Goal: Navigation & Orientation: Find specific page/section

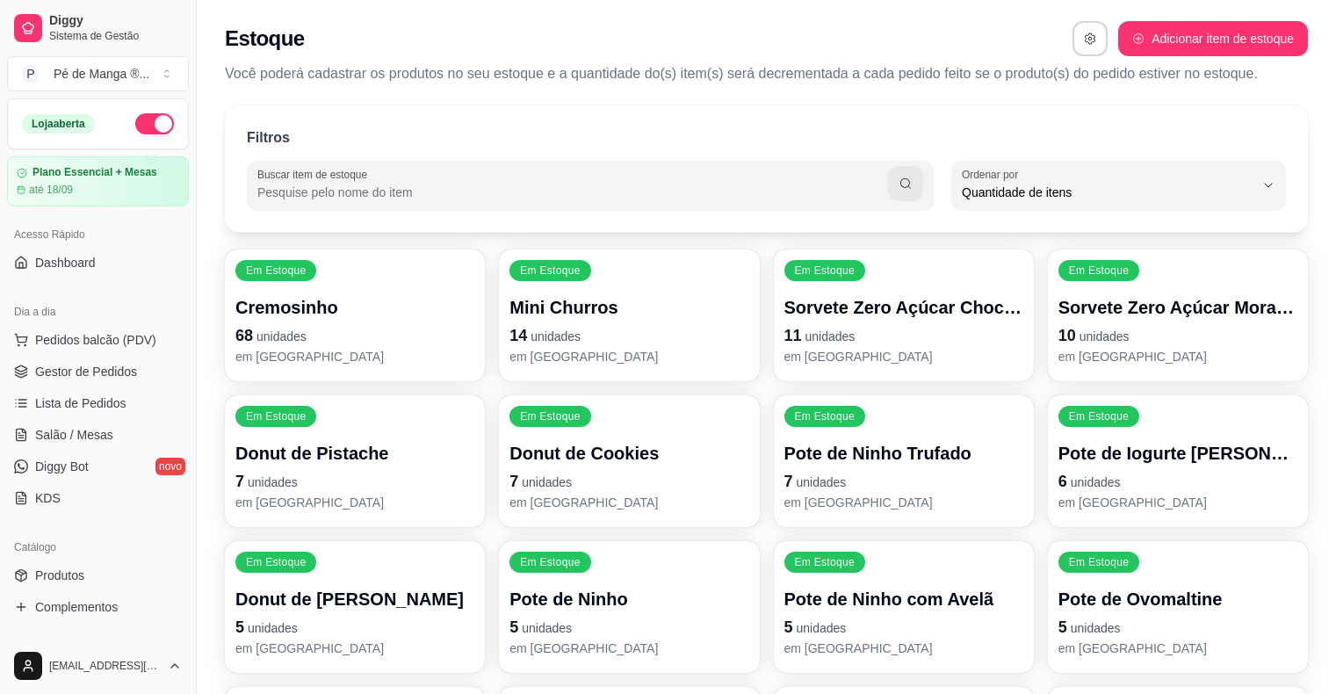
select select "QUANTITY_ORDER"
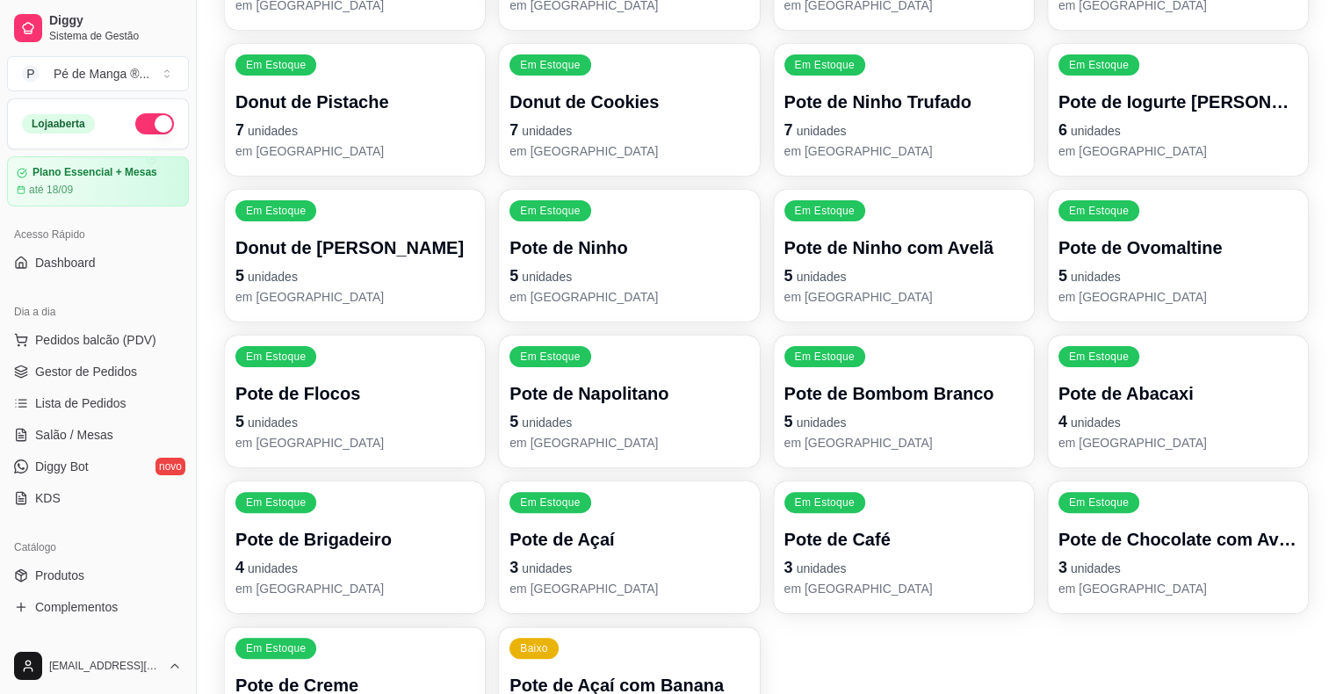
scroll to position [17, 0]
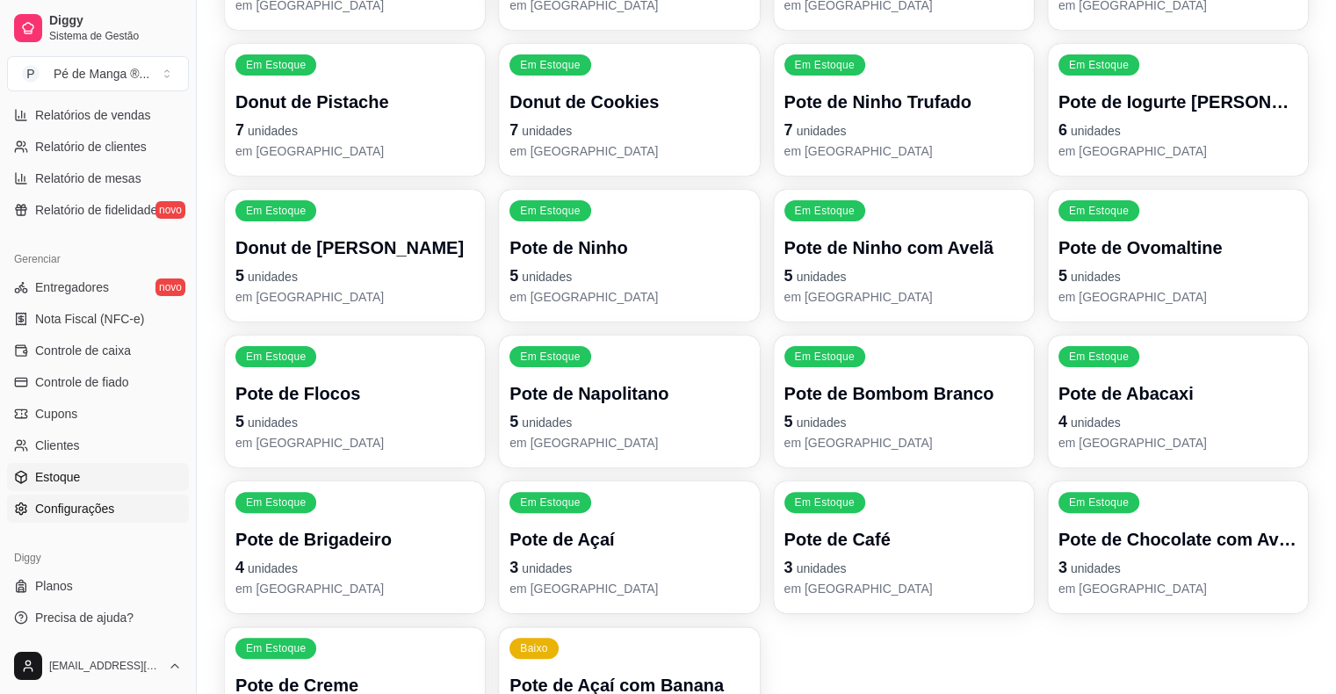
click at [62, 512] on span "Configurações" at bounding box center [74, 509] width 79 height 18
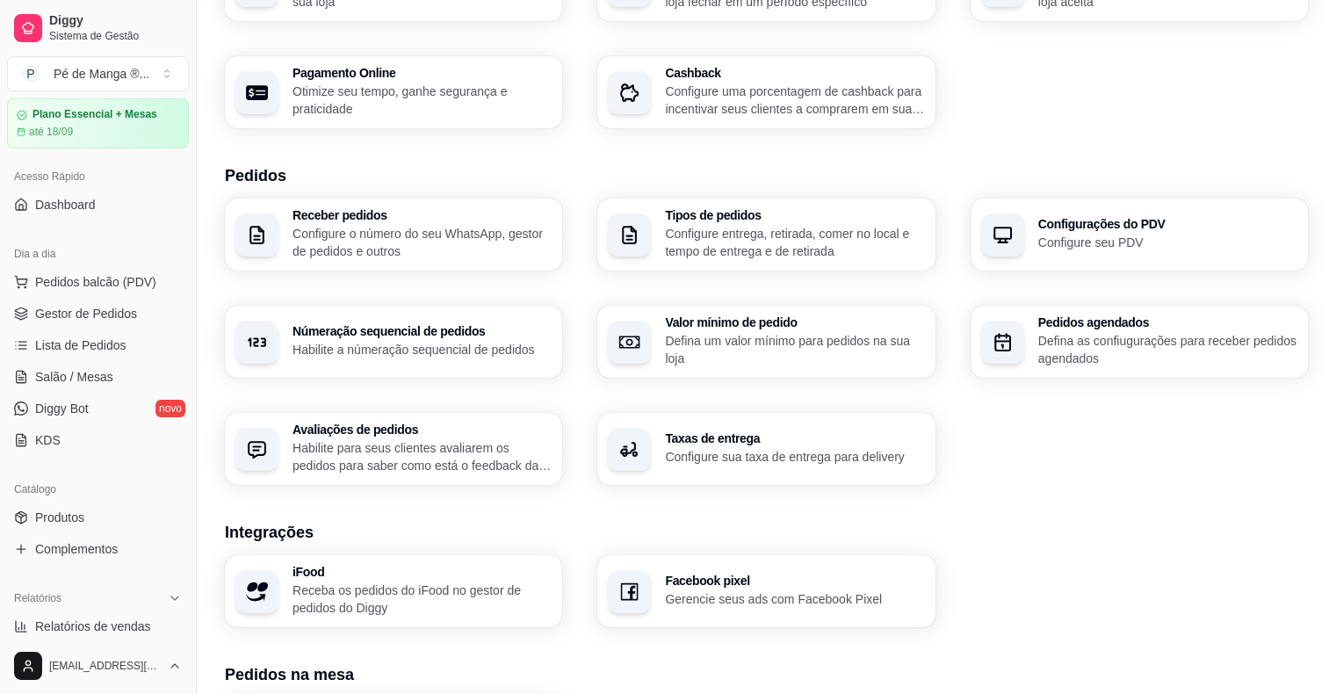
scroll to position [88, 0]
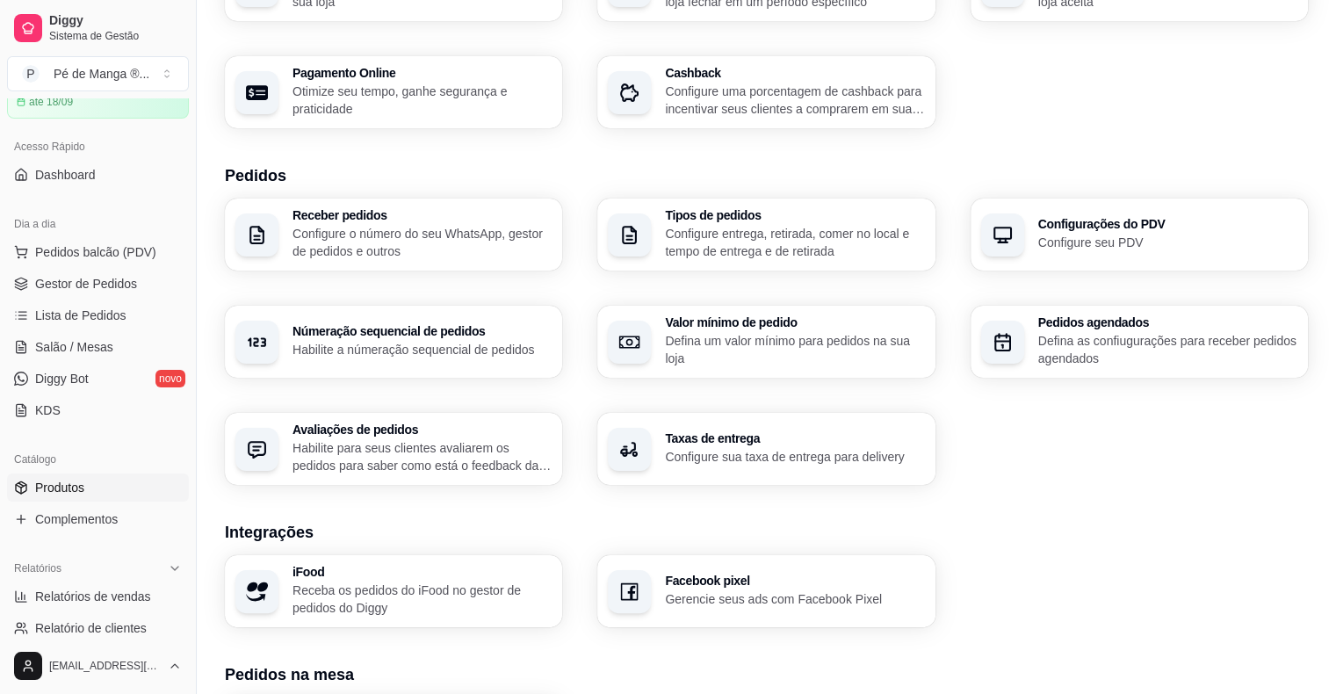
click at [137, 476] on link "Produtos" at bounding box center [98, 487] width 182 height 28
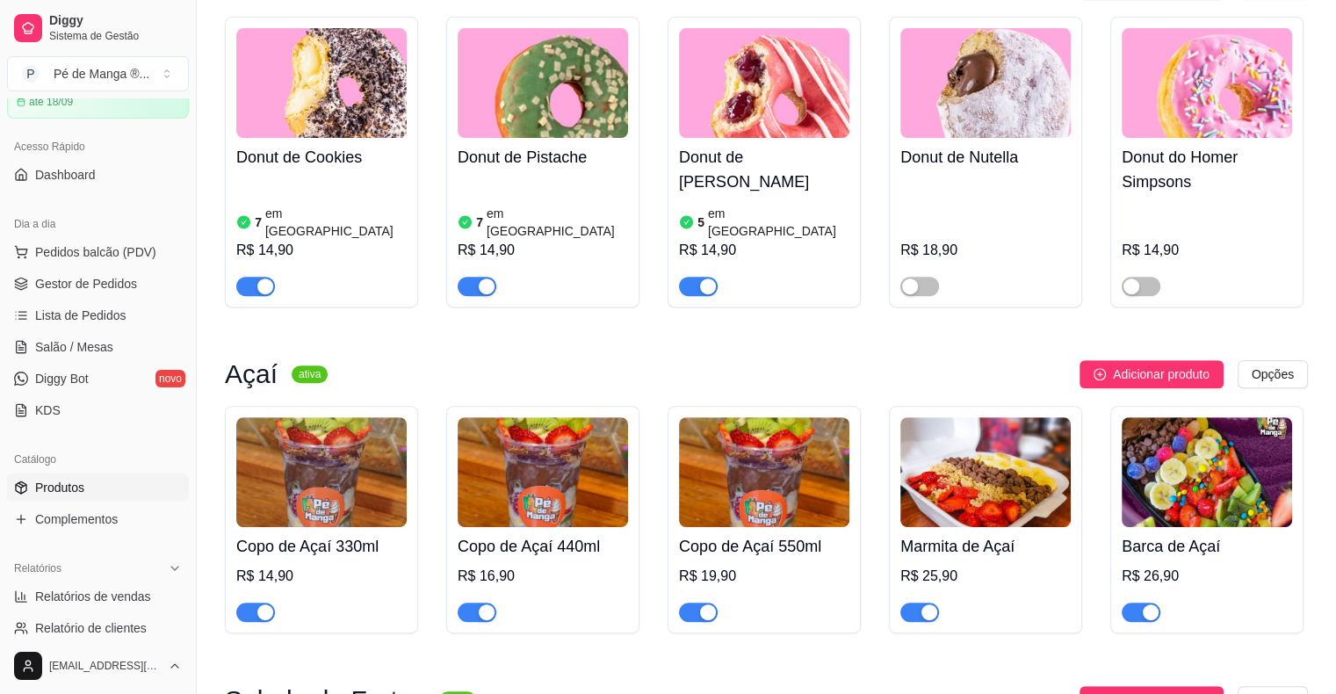
scroll to position [527, 0]
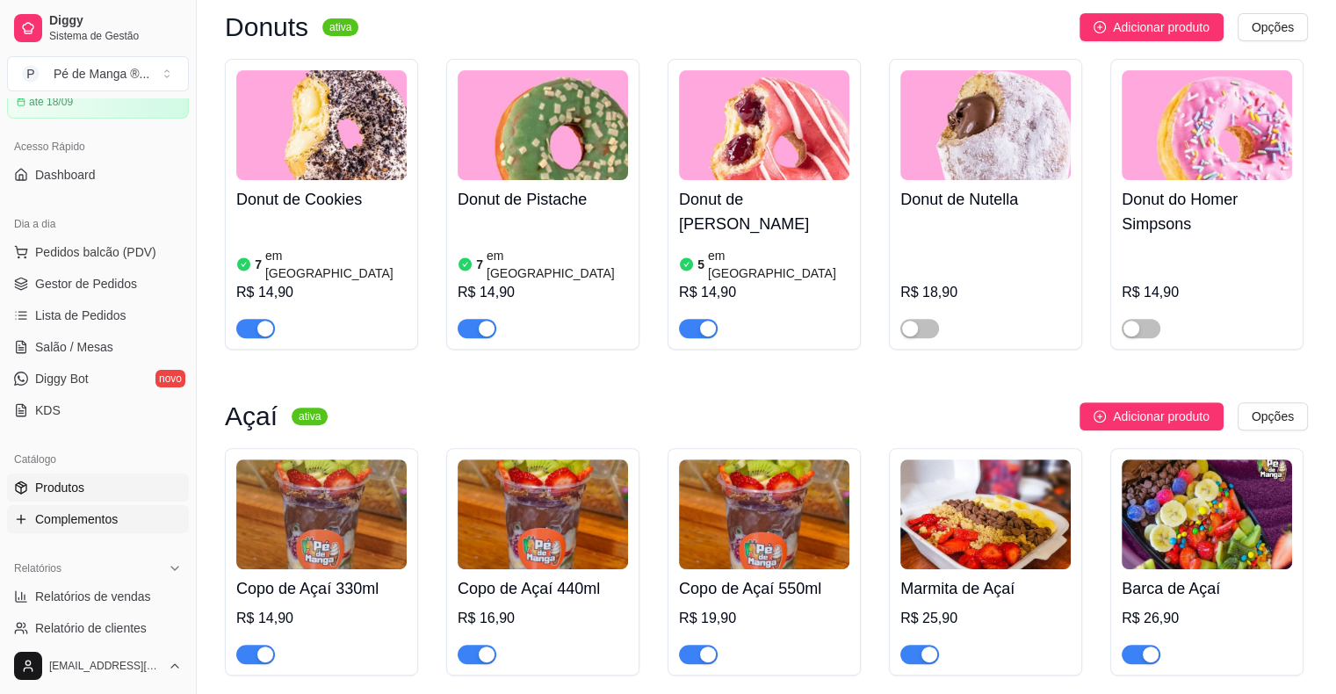
click at [91, 522] on span "Complementos" at bounding box center [76, 519] width 83 height 18
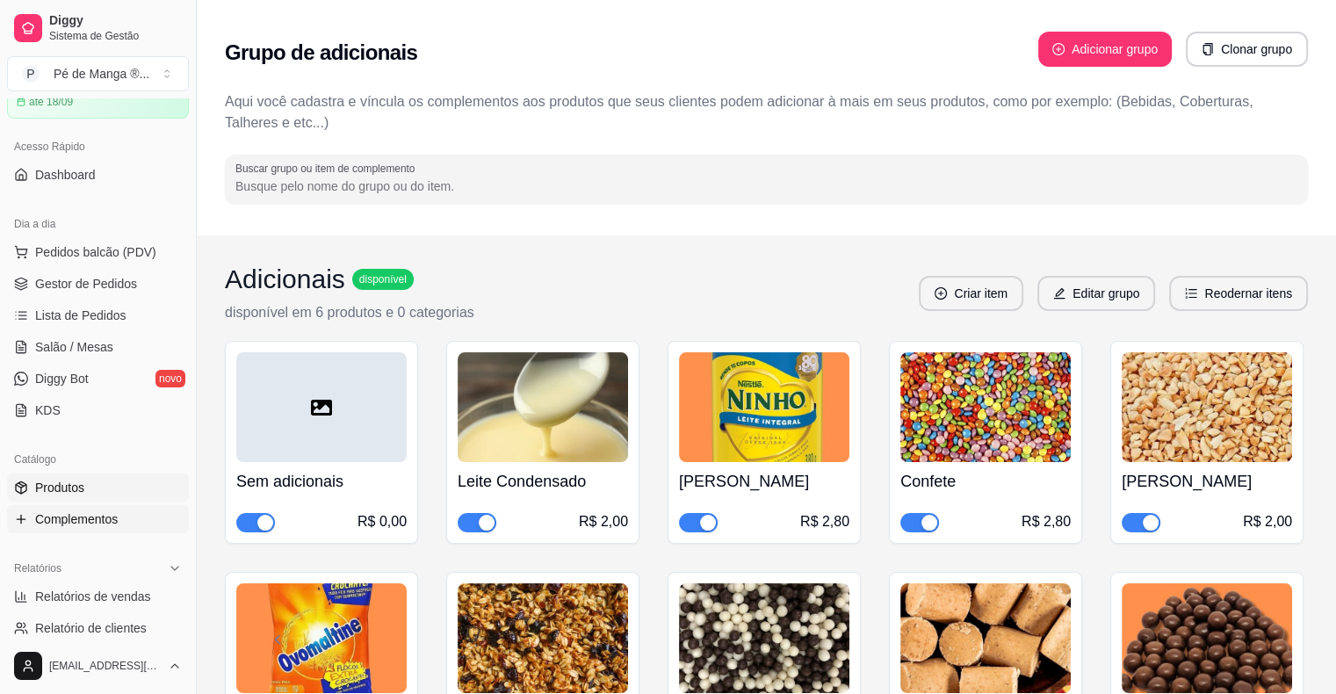
click at [140, 489] on link "Produtos" at bounding box center [98, 487] width 182 height 28
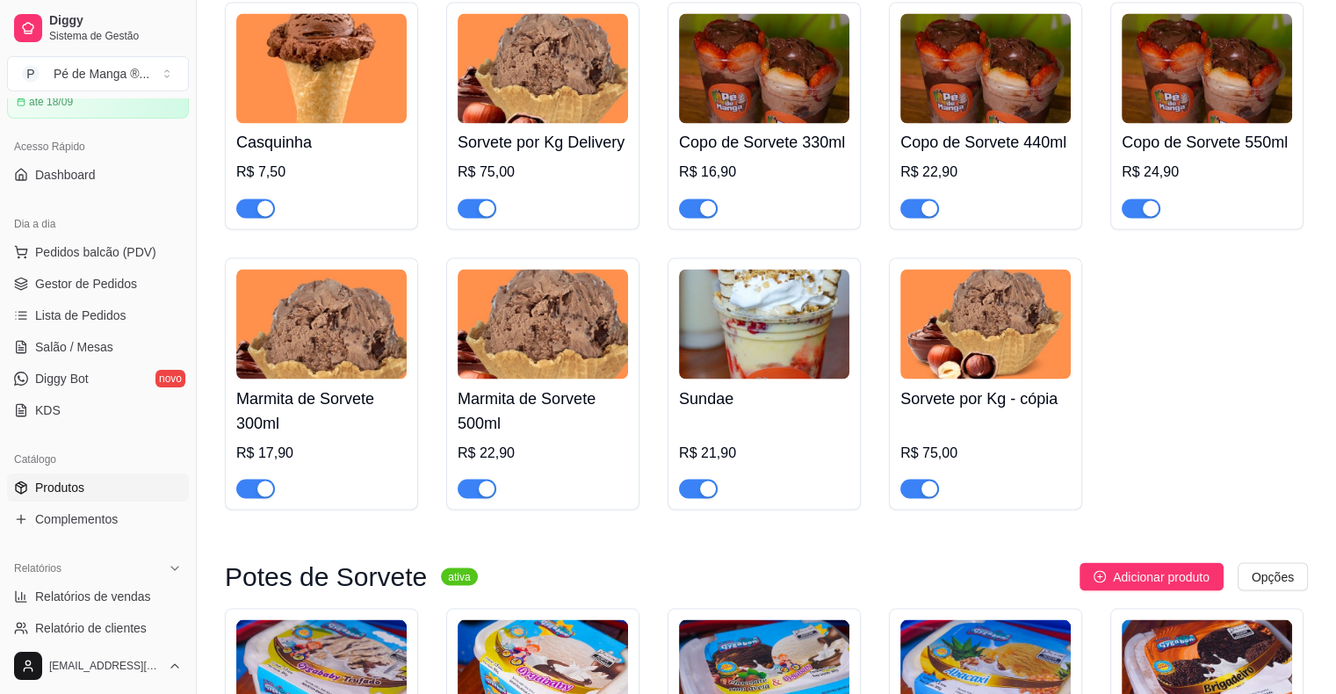
scroll to position [3059, 0]
